Goal: Understand process/instructions

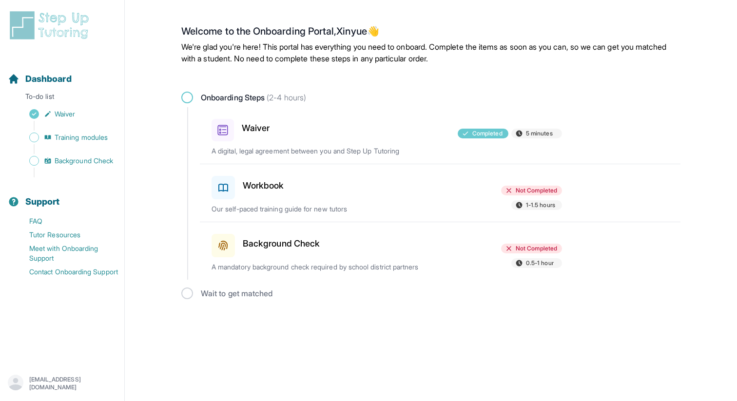
click at [282, 183] on h3 "Workbook" at bounding box center [263, 186] width 41 height 14
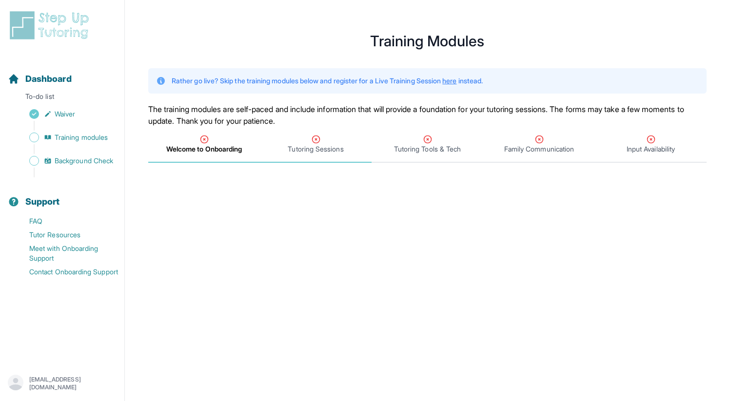
click at [318, 143] on icon "Tabs" at bounding box center [316, 140] width 10 height 10
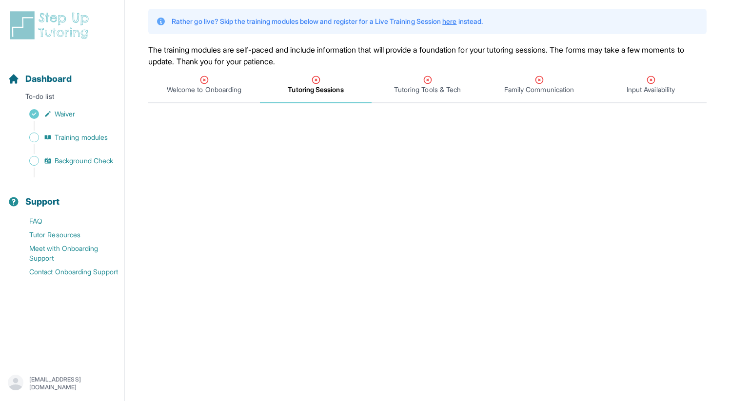
scroll to position [55, 0]
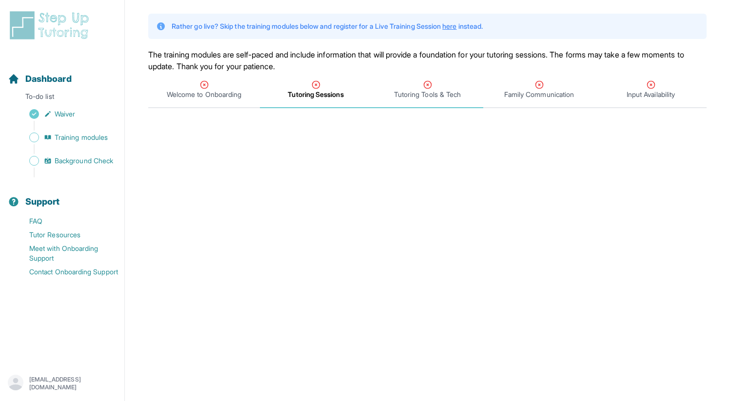
click at [430, 93] on span "Tutoring Tools & Tech" at bounding box center [427, 95] width 67 height 10
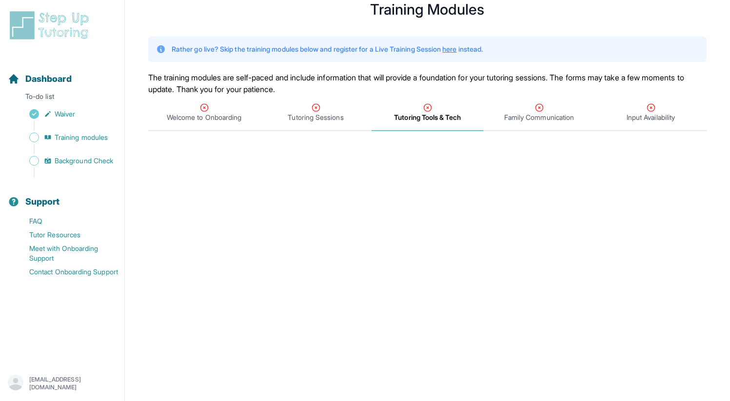
scroll to position [33, 0]
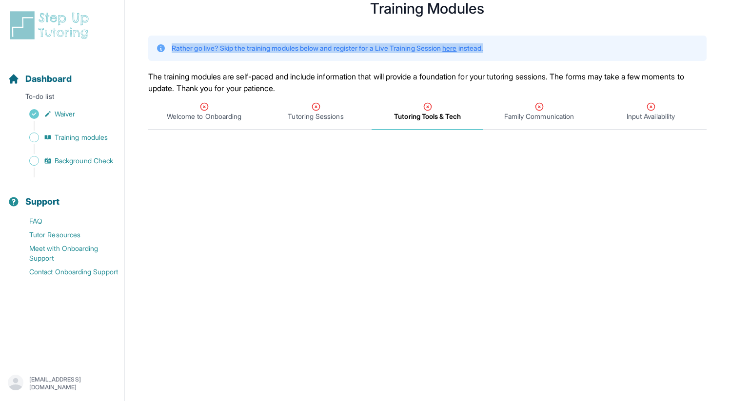
drag, startPoint x: 508, startPoint y: 48, endPoint x: 156, endPoint y: 38, distance: 352.6
click at [156, 38] on div "Rather go live? Skip the training modules below and register for a Live Trainin…" at bounding box center [427, 48] width 558 height 25
copy p "Rather go live? Skip the training modules below and register for a Live Trainin…"
click at [238, 68] on div "Rather go live? Skip the training modules below and register for a Live Trainin…" at bounding box center [427, 48] width 558 height 45
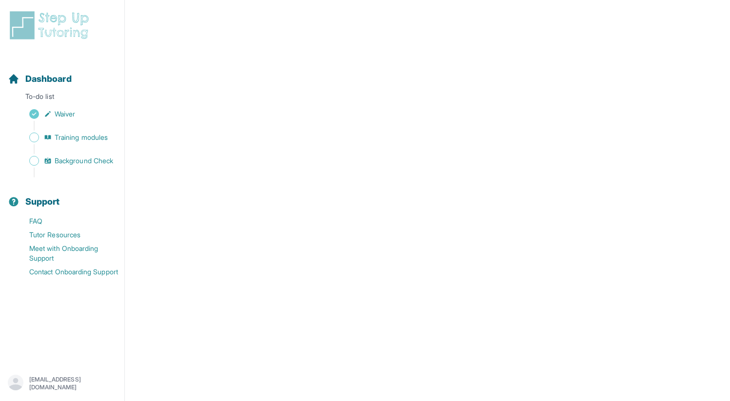
scroll to position [0, 0]
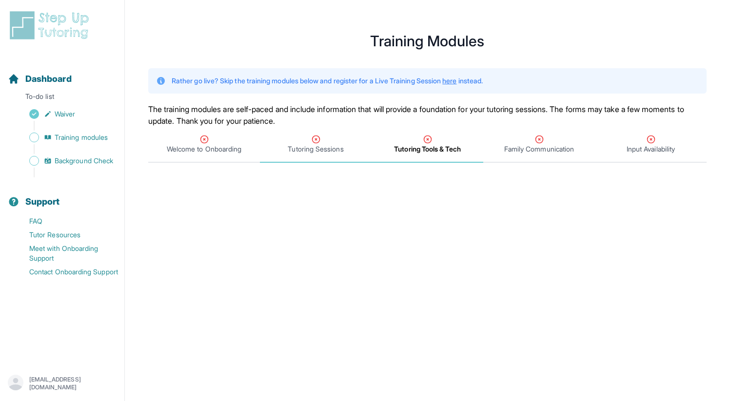
click at [310, 154] on span "Tutoring Sessions" at bounding box center [316, 145] width 112 height 36
